Goal: Contribute content: Contribute content

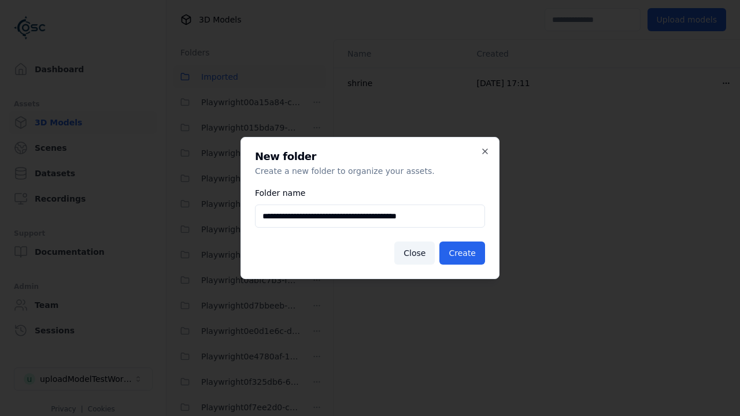
scroll to position [2800, 0]
type input "**********"
click at [464, 253] on button "Create" at bounding box center [463, 253] width 46 height 23
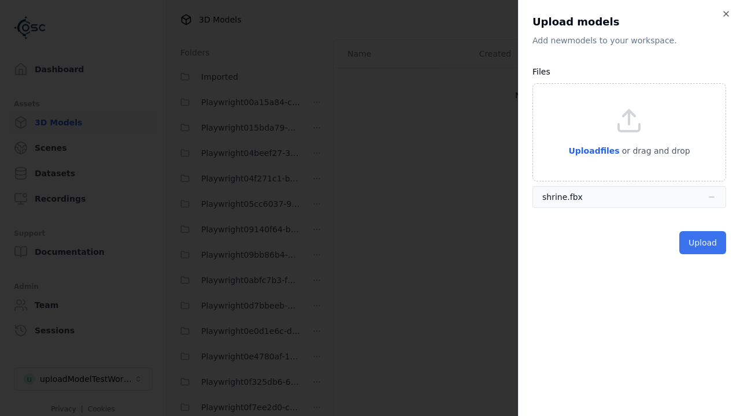
click at [704, 243] on button "Upload" at bounding box center [703, 242] width 47 height 23
